Goal: Navigation & Orientation: Find specific page/section

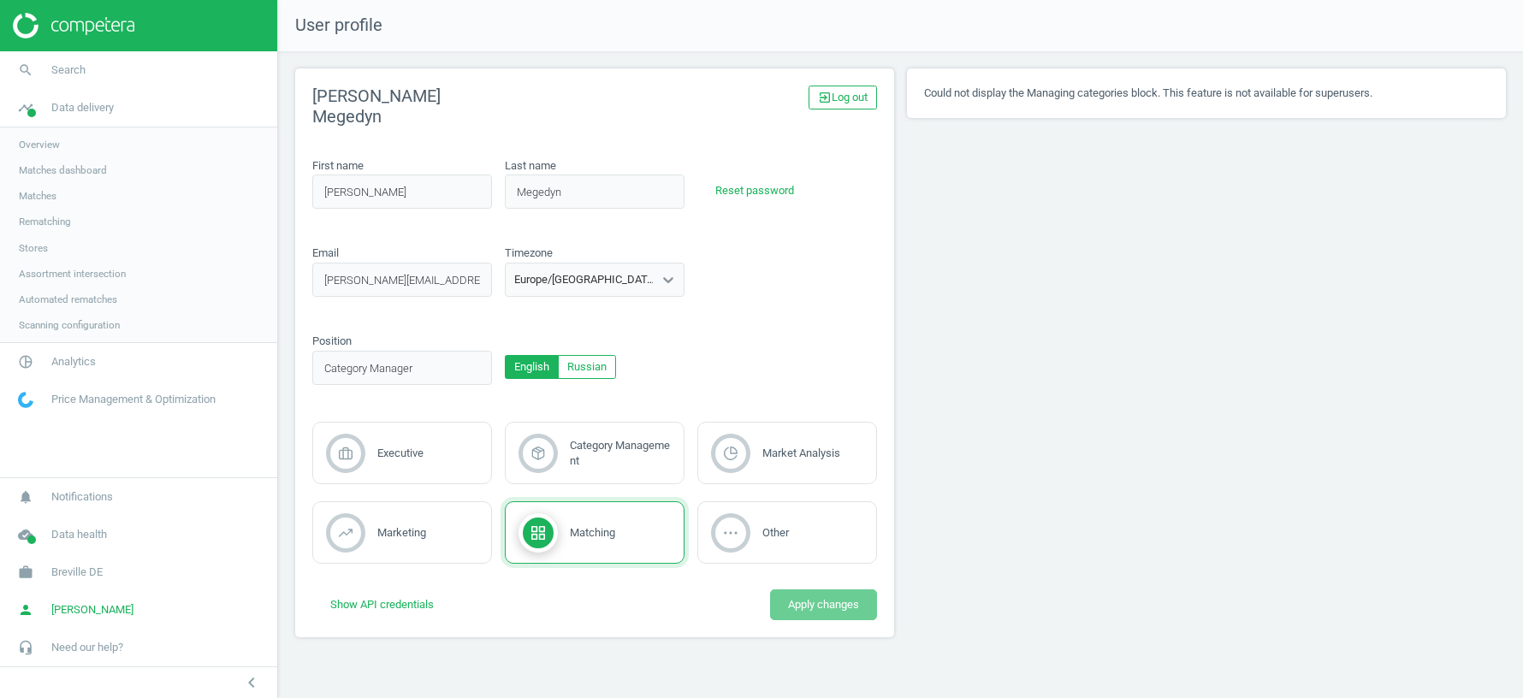
click at [89, 561] on link "work Breville DE" at bounding box center [138, 573] width 277 height 38
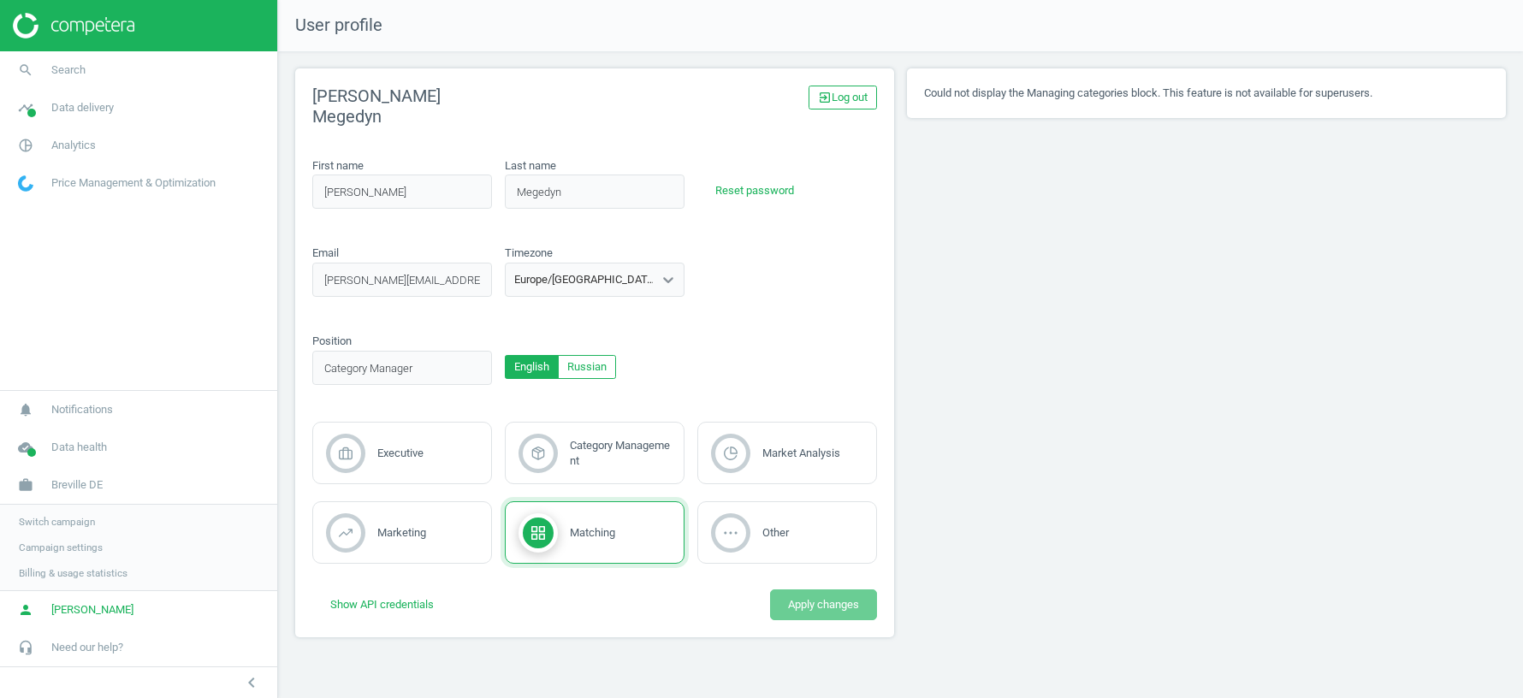
click at [64, 520] on span "Switch campaign" at bounding box center [57, 522] width 76 height 14
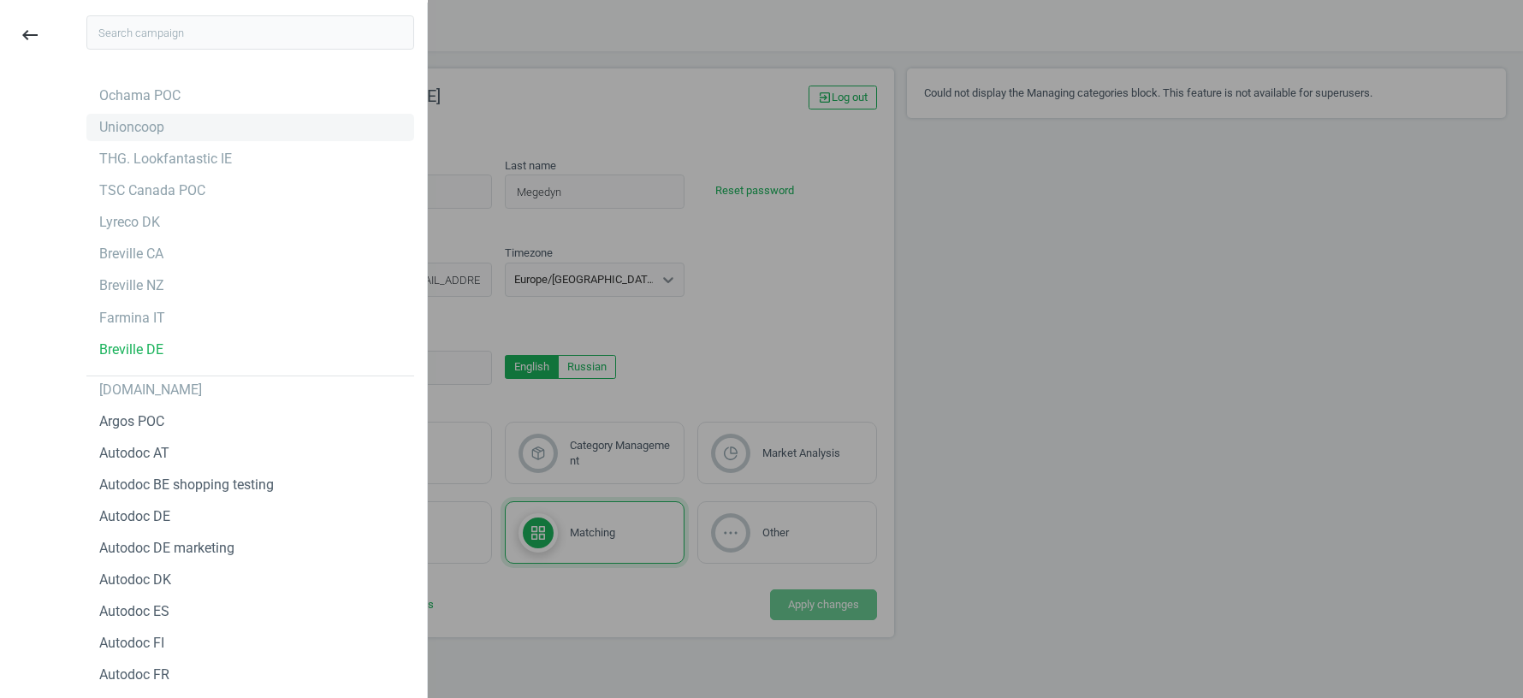
click at [147, 127] on div "Unioncoop" at bounding box center [131, 127] width 65 height 19
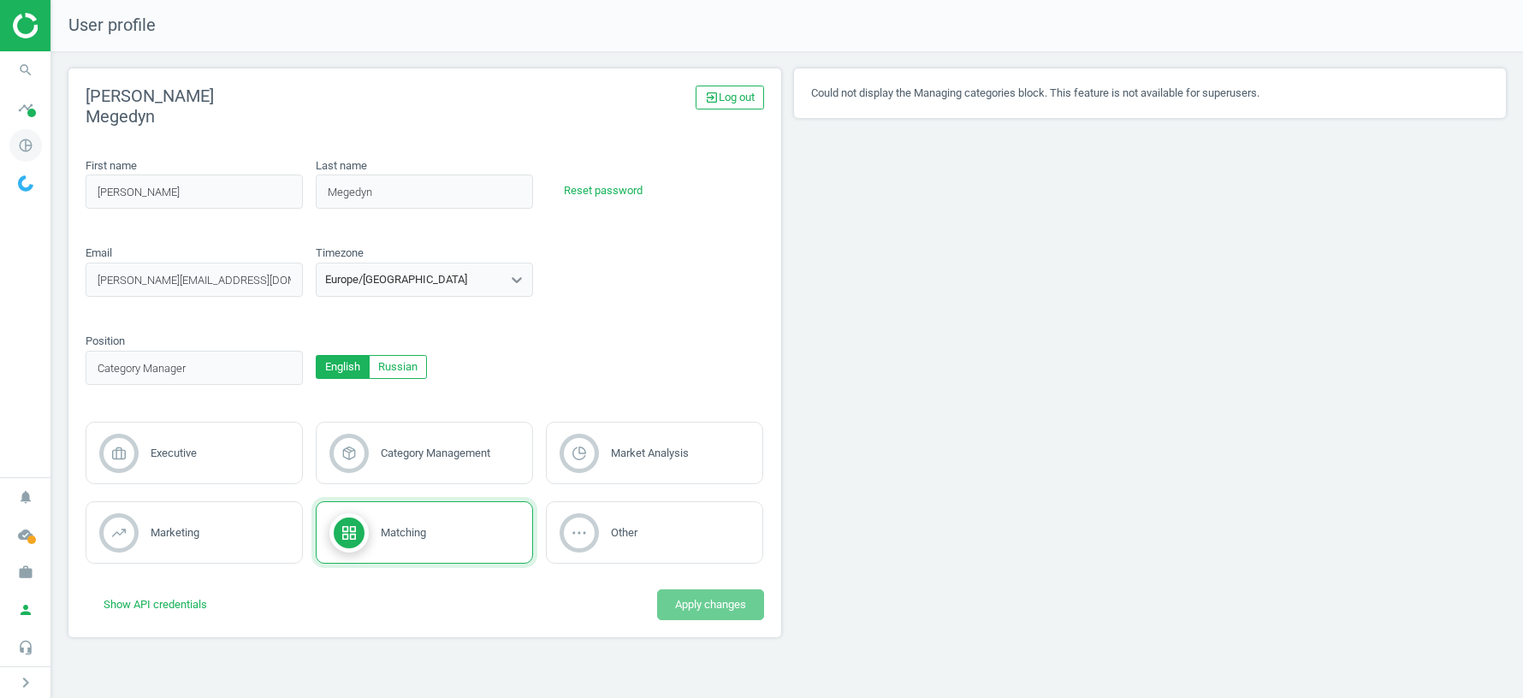
click at [29, 136] on icon "pie_chart_outlined" at bounding box center [25, 145] width 33 height 33
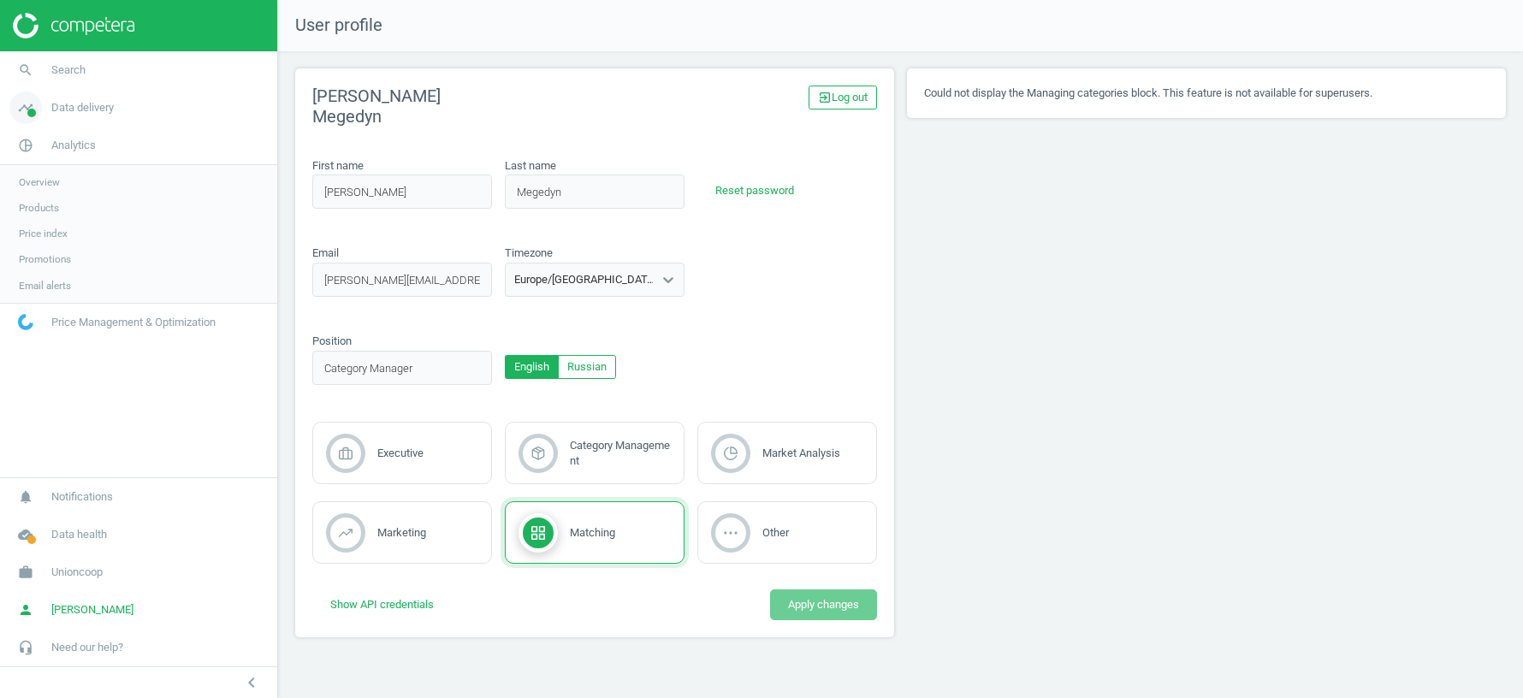
click at [74, 113] on span "Data delivery" at bounding box center [82, 107] width 62 height 15
click at [40, 253] on span "Stores" at bounding box center [33, 248] width 29 height 14
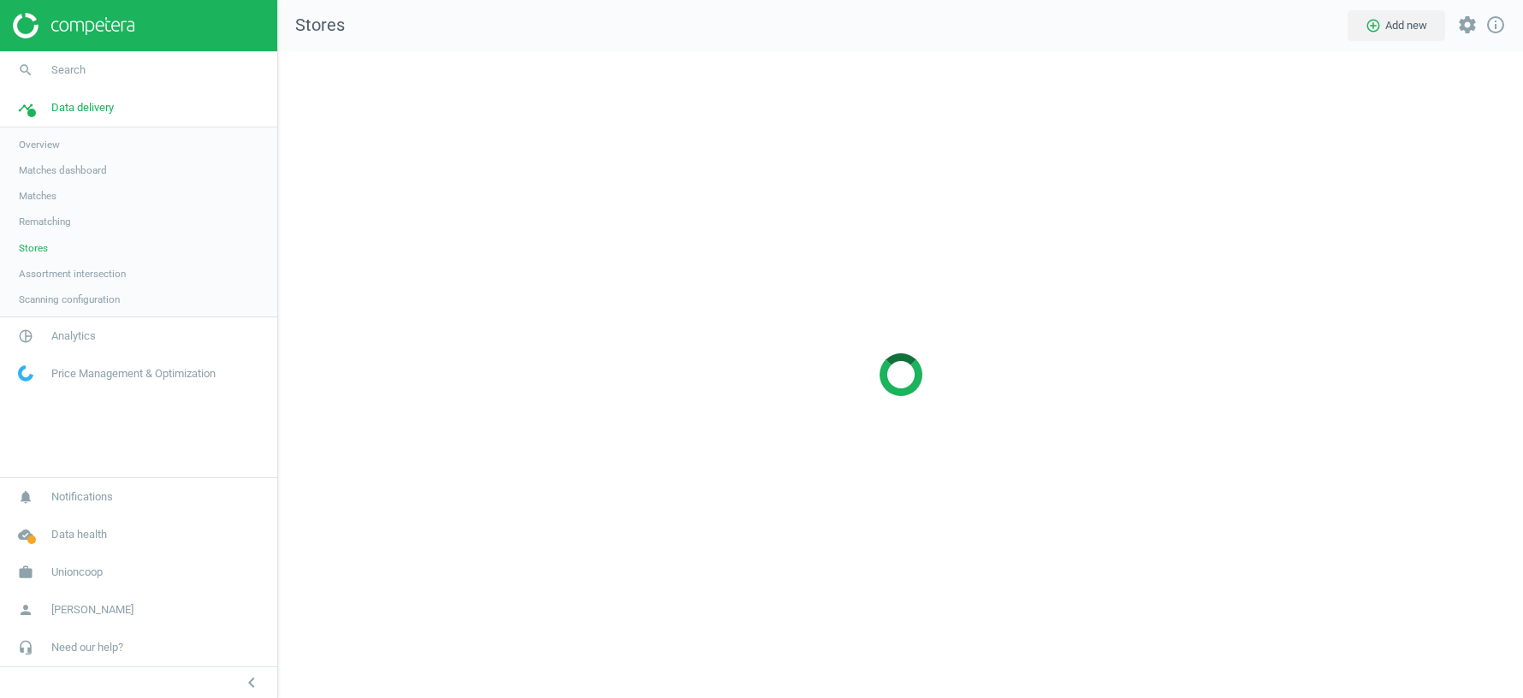
scroll to position [647, 1245]
